Goal: Task Accomplishment & Management: Manage account settings

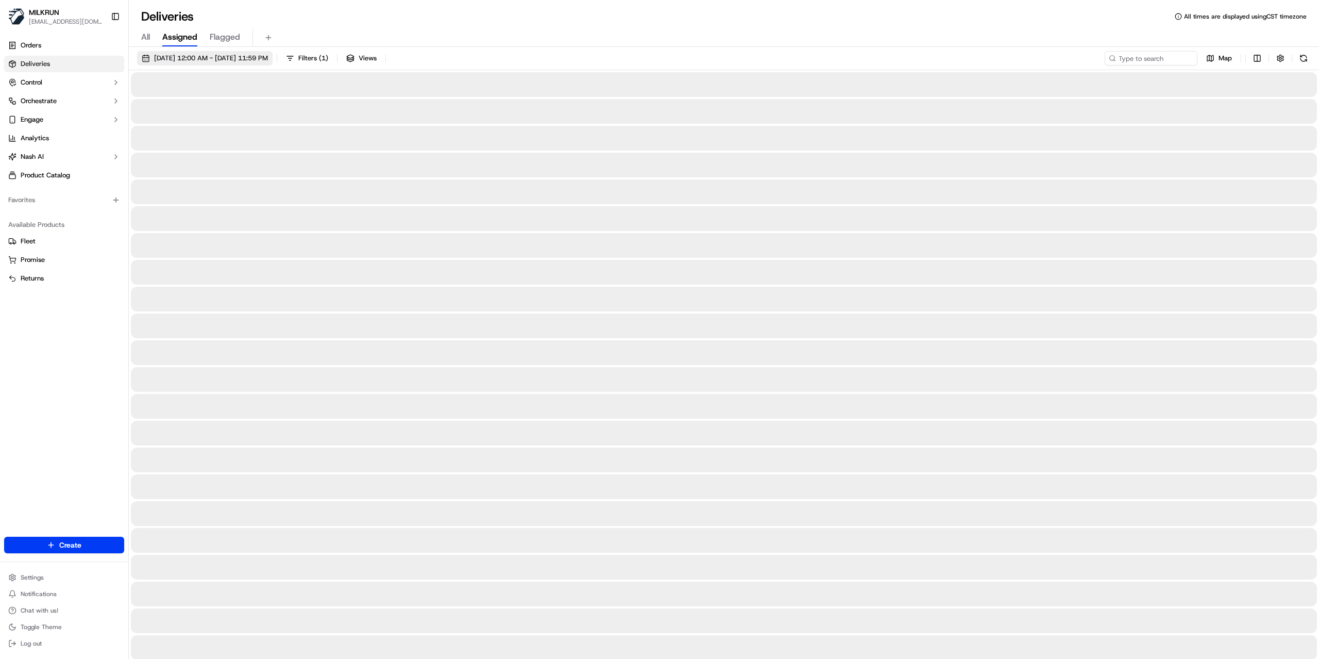
click at [215, 60] on span "[DATE] 12:00 AM - [DATE] 11:59 PM" at bounding box center [211, 58] width 114 height 9
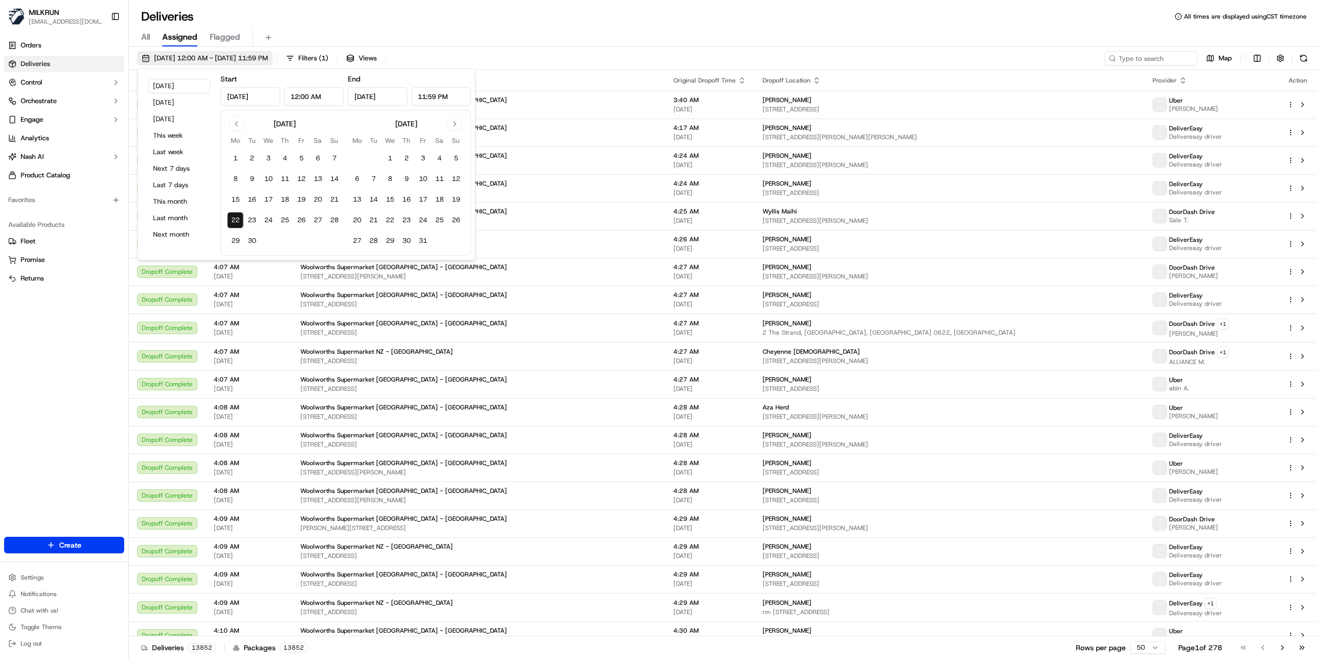
type input "[DATE]"
type input "12:00 AM"
type input "[DATE]"
type input "11:59 PM"
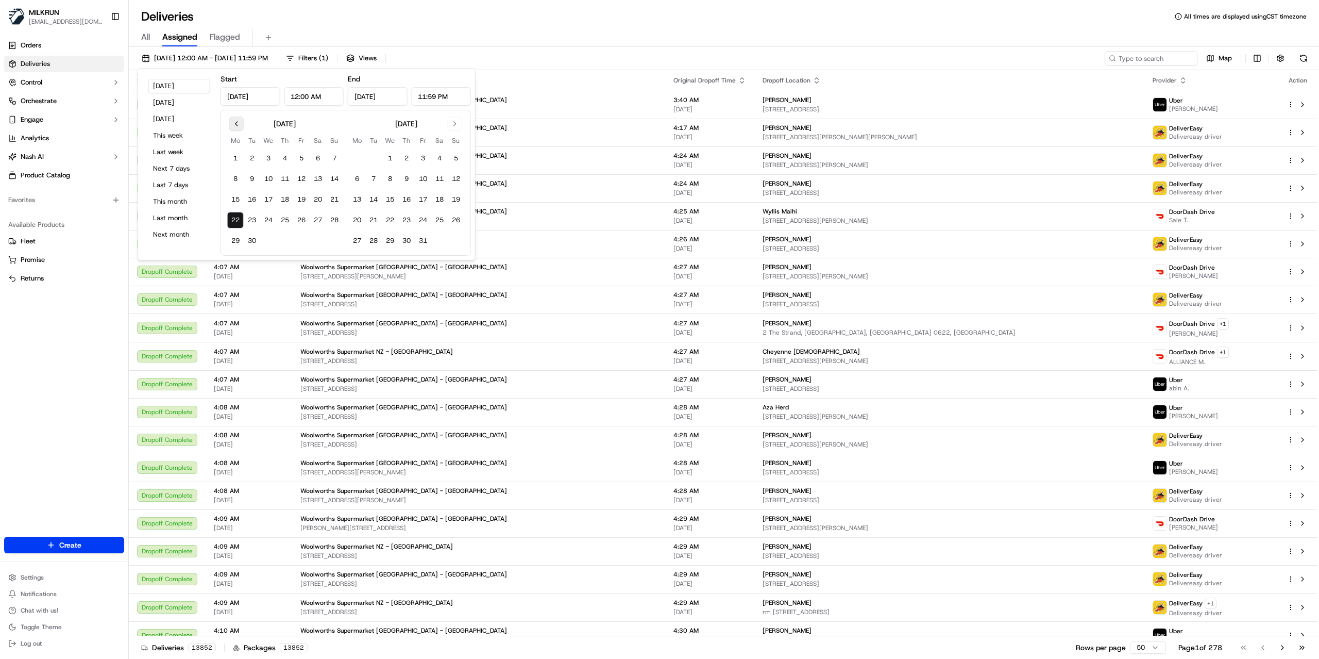
click at [236, 122] on button "Go to previous month" at bounding box center [236, 123] width 14 height 14
click at [304, 199] on button "15" at bounding box center [301, 199] width 16 height 16
type input "[DATE]"
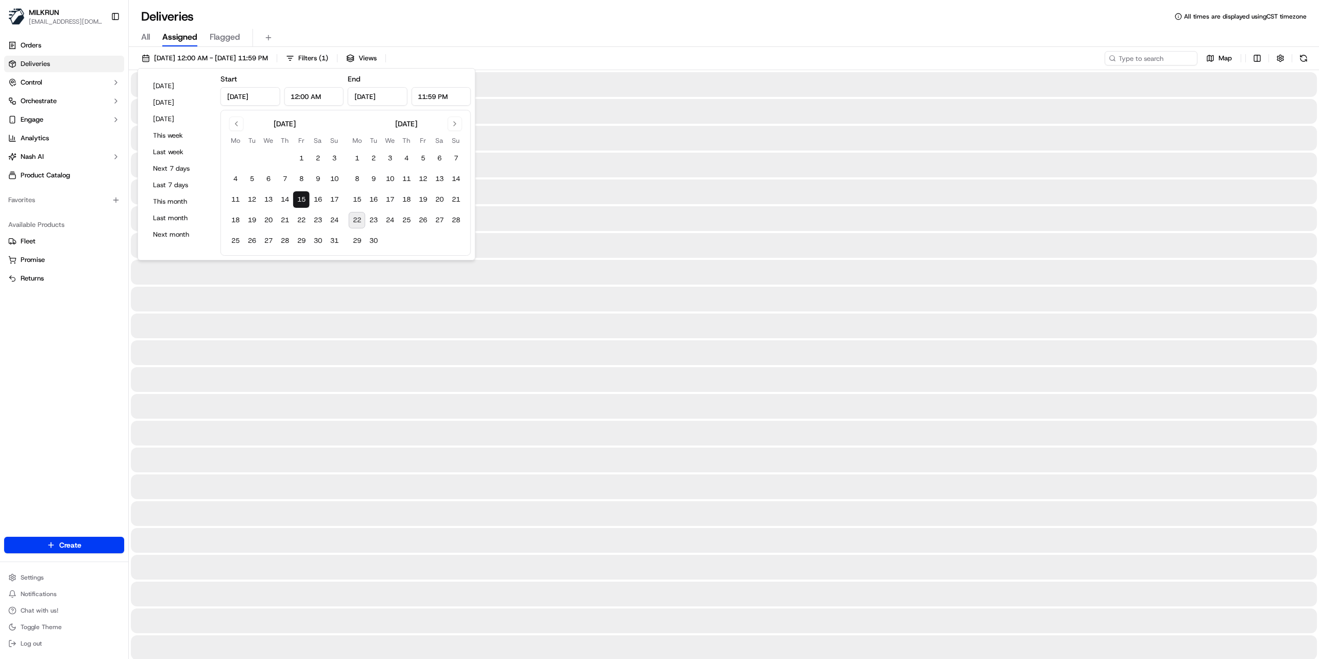
click at [301, 198] on button "15" at bounding box center [301, 199] width 16 height 16
click at [301, 199] on button "15" at bounding box center [301, 199] width 16 height 16
drag, startPoint x: 675, startPoint y: 36, endPoint x: 763, endPoint y: 34, distance: 88.7
click at [679, 35] on div "All Assigned Flagged" at bounding box center [724, 38] width 1191 height 18
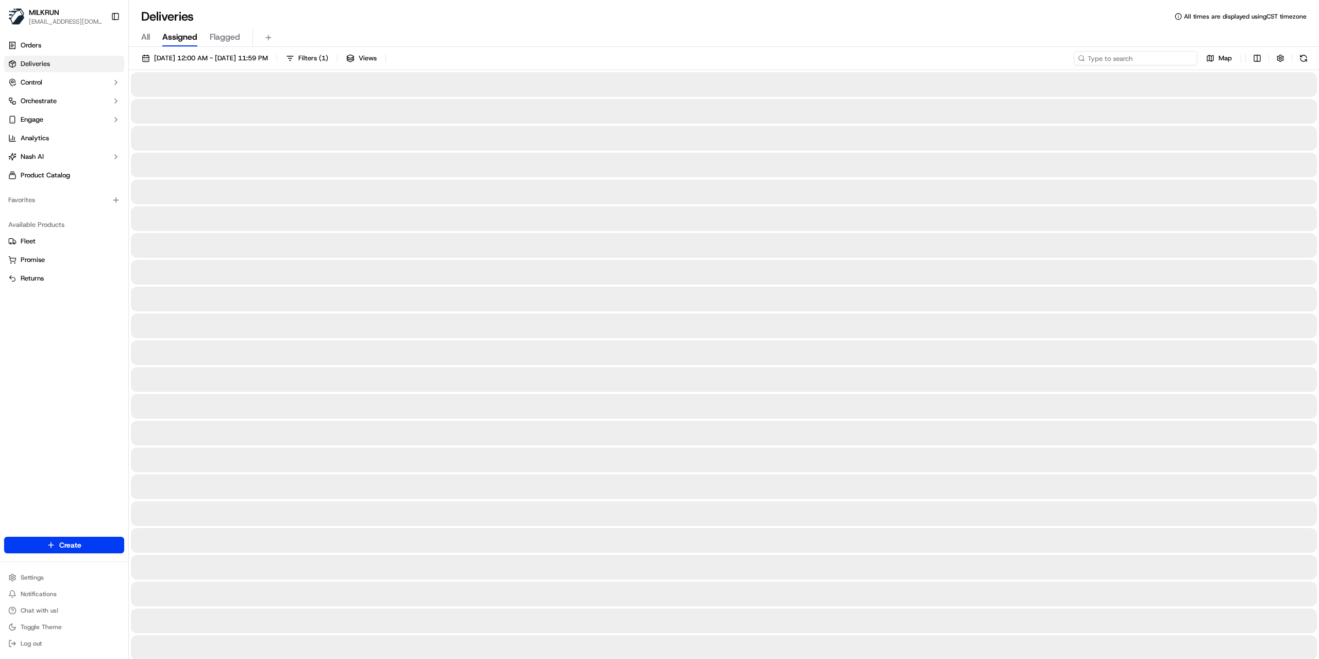
click at [1139, 63] on input at bounding box center [1136, 58] width 124 height 14
paste input "[PERSON_NAME]"
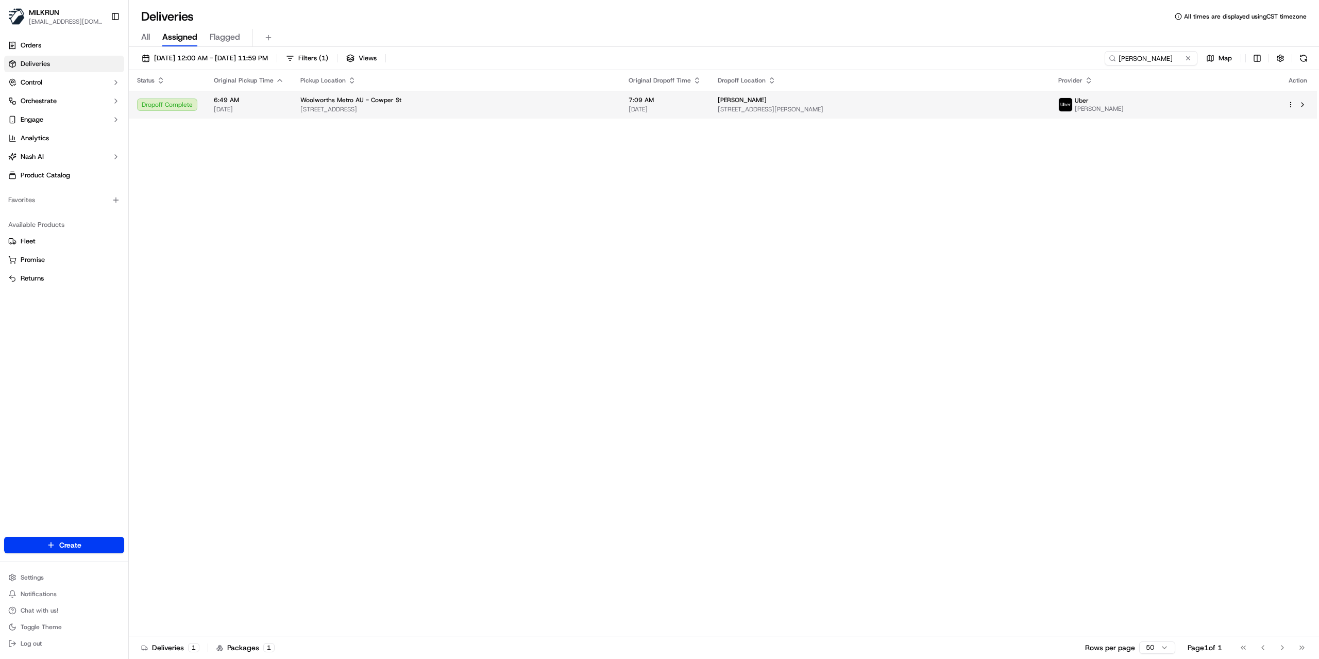
click at [918, 114] on td "[PERSON_NAME] [STREET_ADDRESS][PERSON_NAME]" at bounding box center [880, 105] width 341 height 28
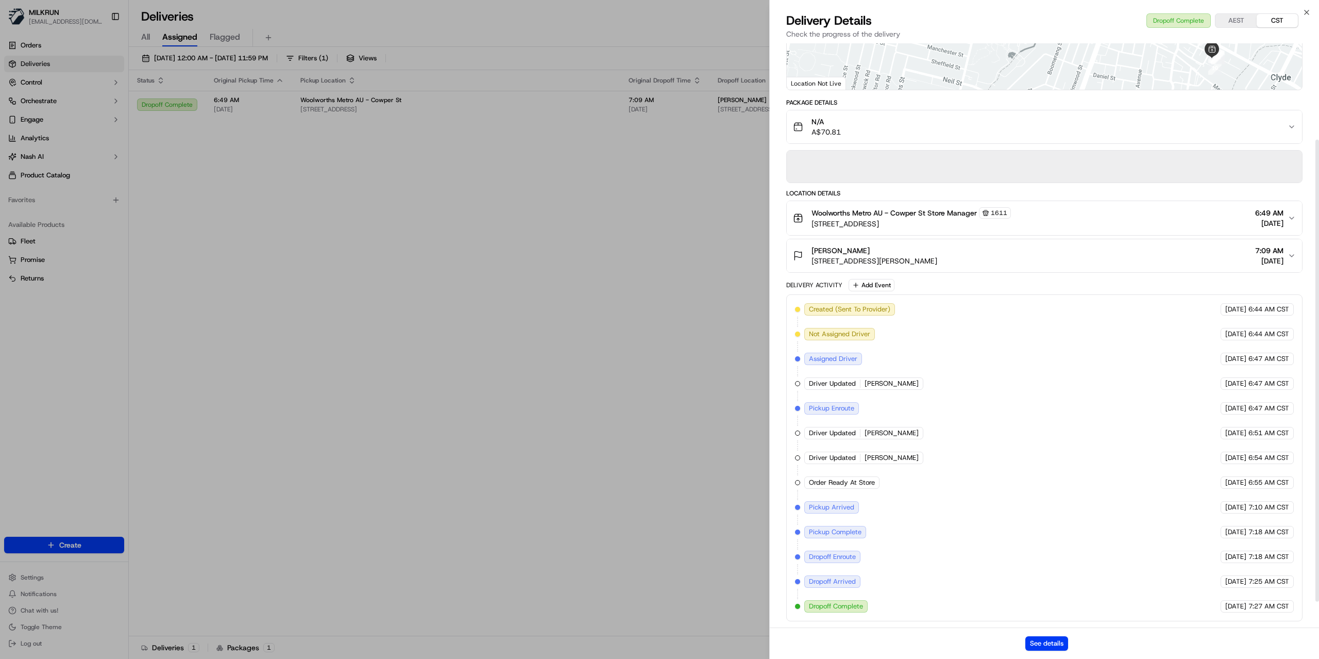
scroll to position [154, 0]
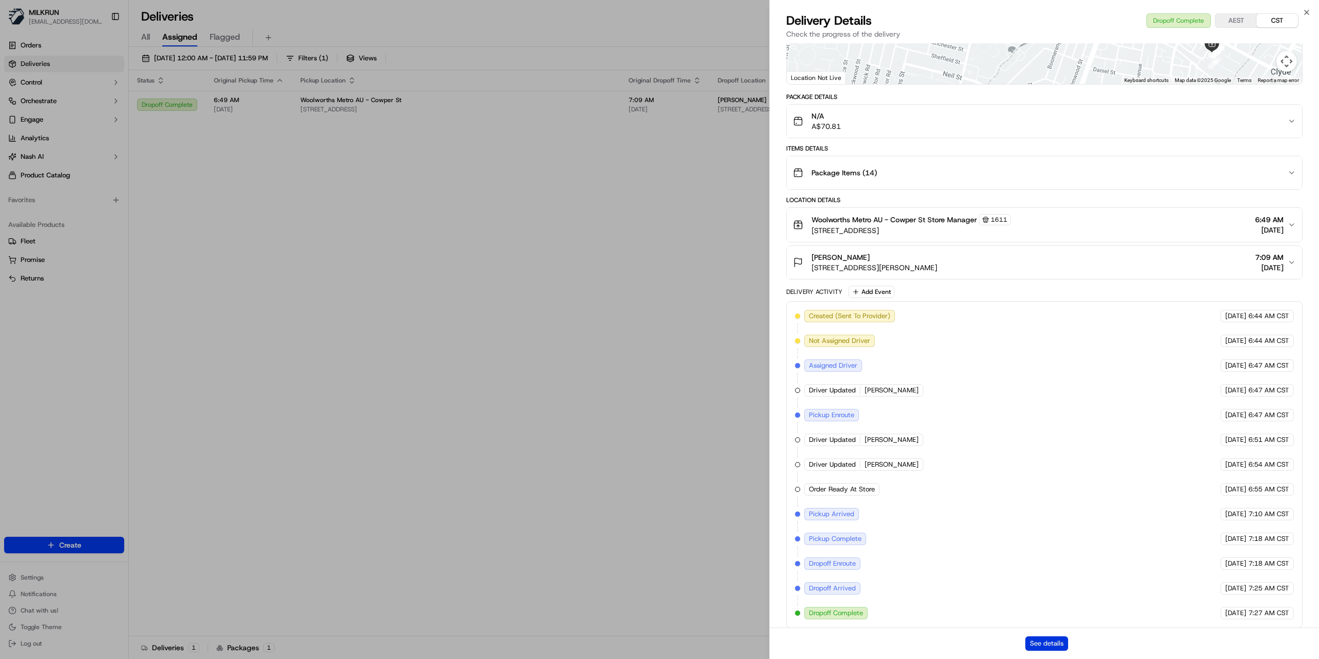
click at [1047, 644] on button "See details" at bounding box center [1047, 643] width 43 height 14
drag, startPoint x: 561, startPoint y: 242, endPoint x: 763, endPoint y: 137, distance: 228.0
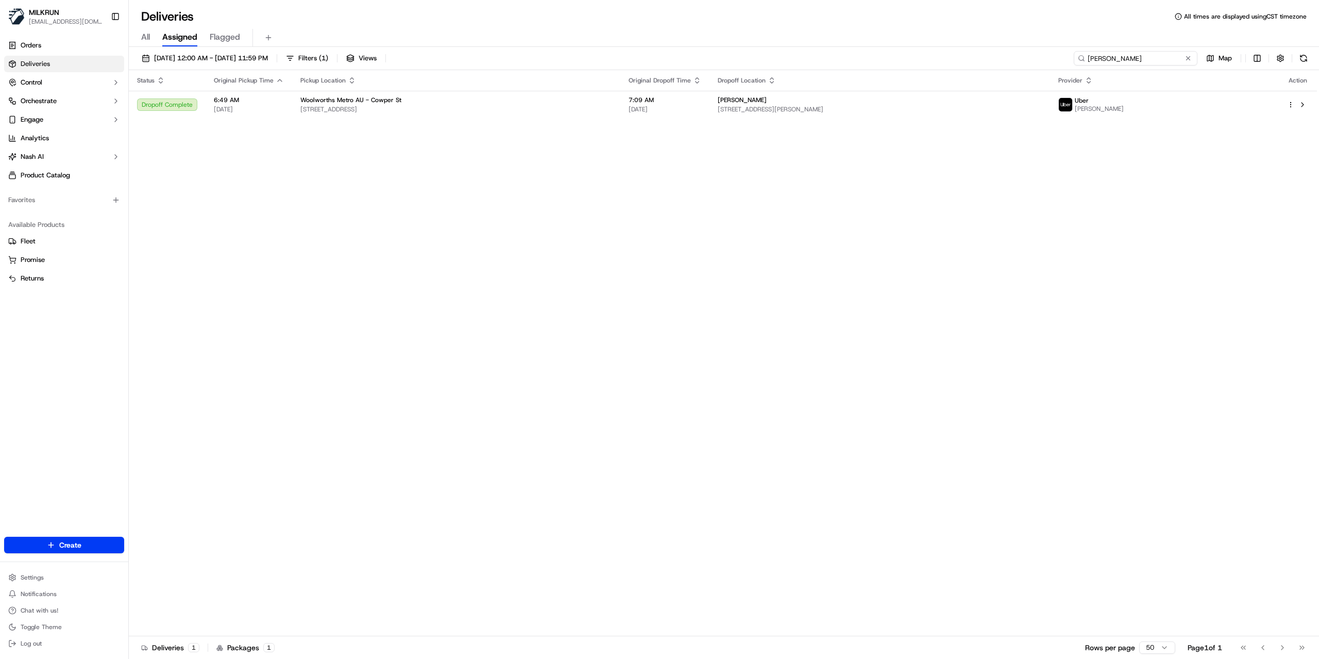
drag, startPoint x: 1124, startPoint y: 58, endPoint x: 1114, endPoint y: 63, distance: 11.5
click at [1121, 59] on input "[PERSON_NAME]" at bounding box center [1136, 58] width 124 height 14
paste input "3392b053-46c6-4a91-a703-e9e56e650d2f"
type input "3392b053-46c6-4a91-a703-e9e56e650d2f"
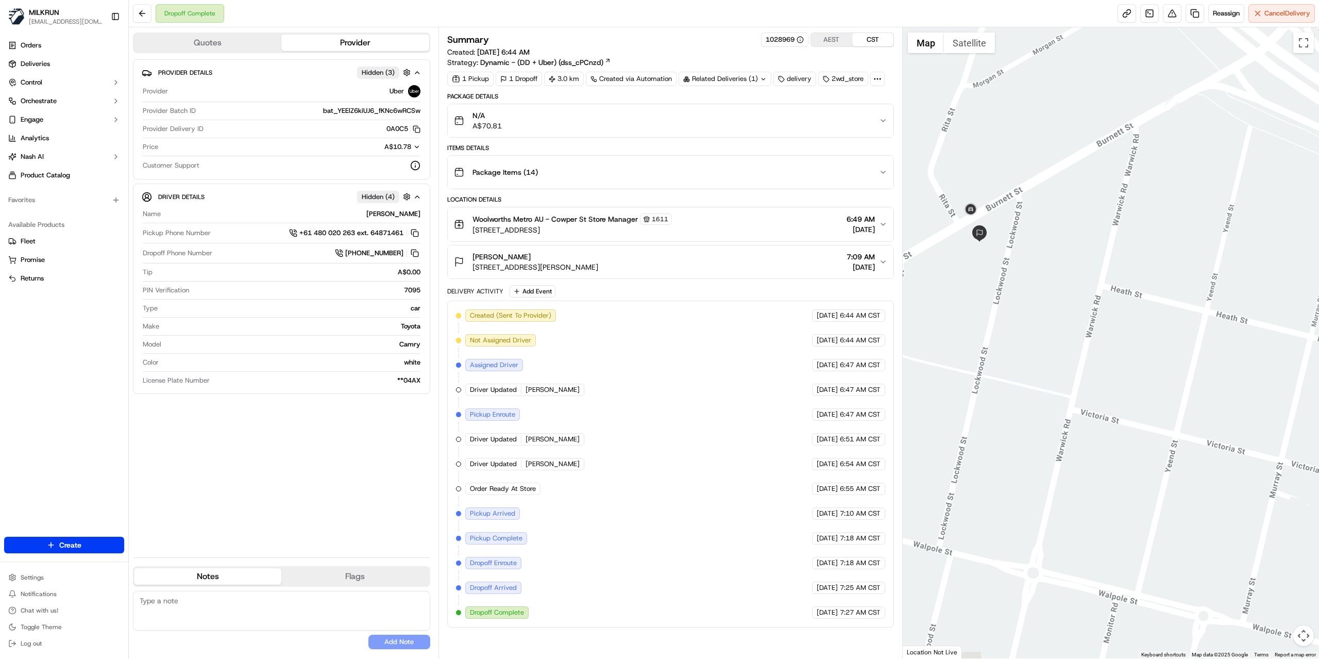
drag, startPoint x: 947, startPoint y: 297, endPoint x: 1083, endPoint y: 297, distance: 136.1
click at [1085, 298] on div at bounding box center [1111, 342] width 417 height 631
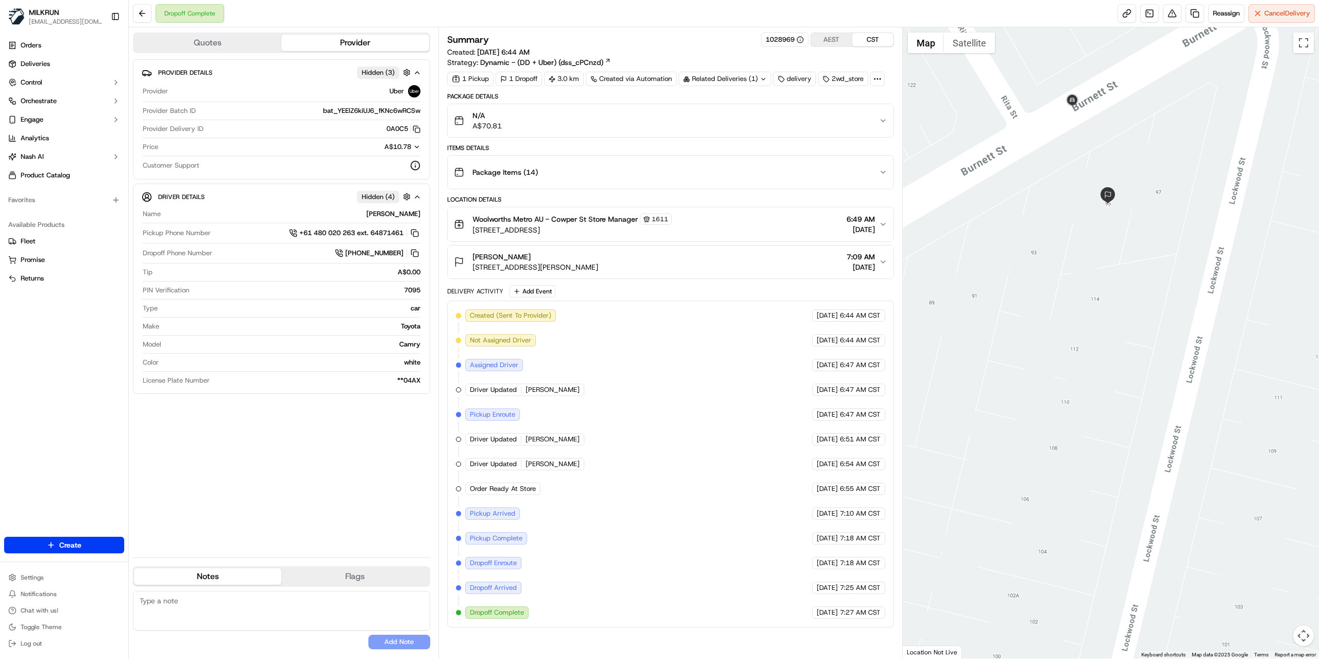
drag, startPoint x: 1040, startPoint y: 202, endPoint x: 1040, endPoint y: 223, distance: 21.1
click at [1040, 223] on div at bounding box center [1111, 342] width 417 height 631
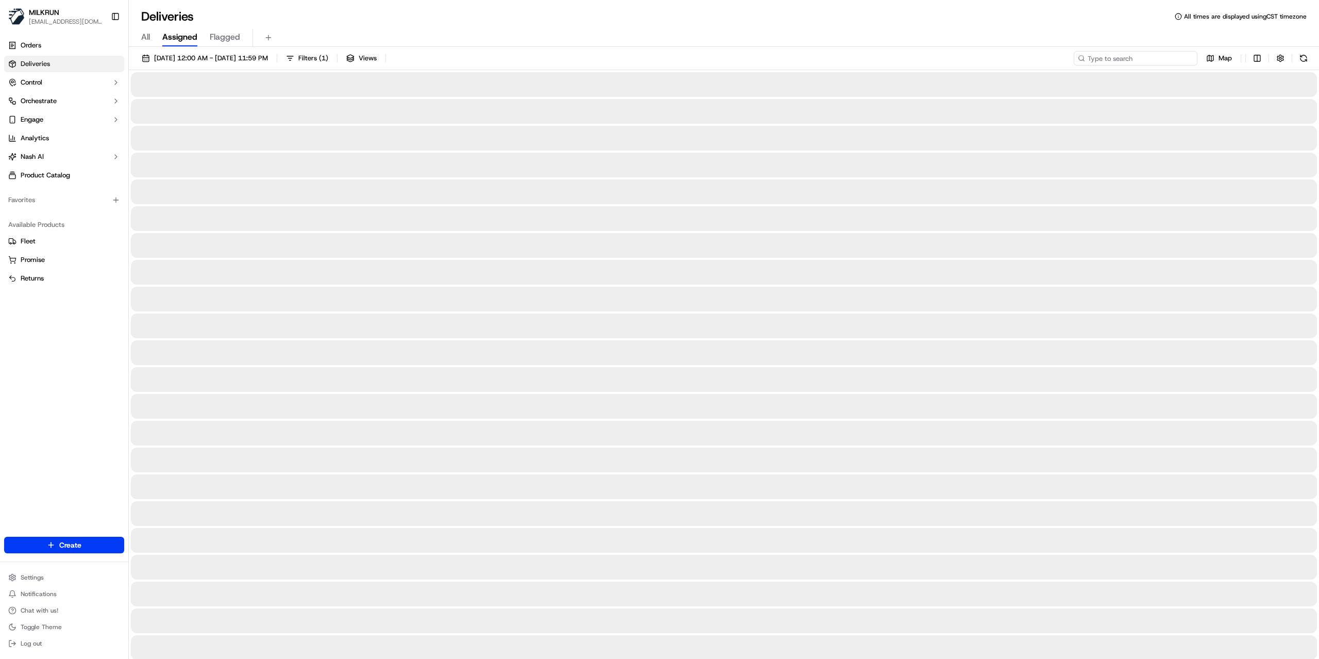
click at [1140, 58] on input at bounding box center [1136, 58] width 124 height 14
paste input "3392b053-46c6-4a91-a703-e9e56e650d2f"
type input "3392b053-46c6-4a91-a703-e9e56e650d2f"
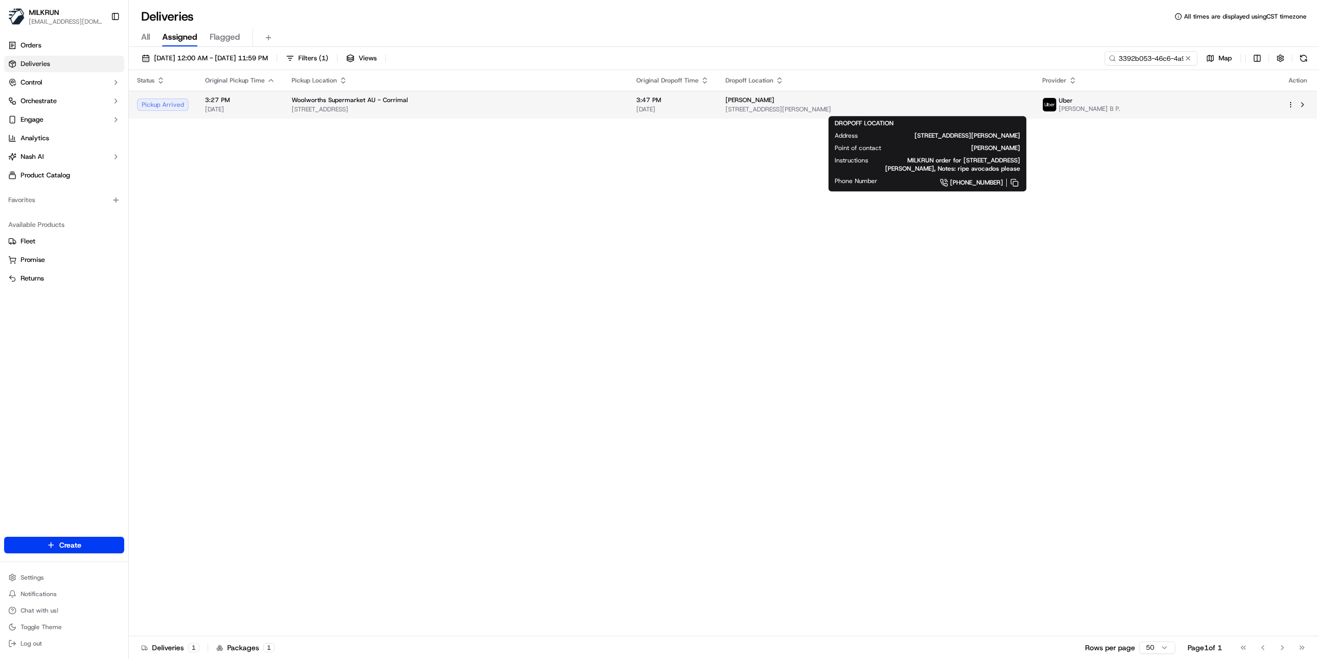
click at [891, 112] on span "4 Gleeson Cres, Bellambi, NSW 2518, AU" at bounding box center [876, 109] width 300 height 8
